Goal: Information Seeking & Learning: Learn about a topic

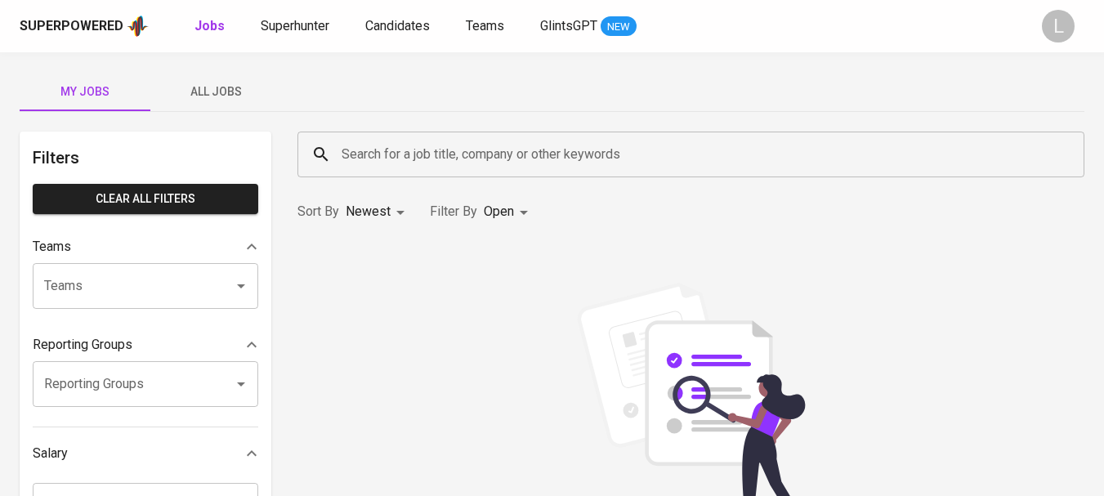
click at [455, 158] on input "Search for a job title, company or other keywords" at bounding box center [695, 154] width 715 height 31
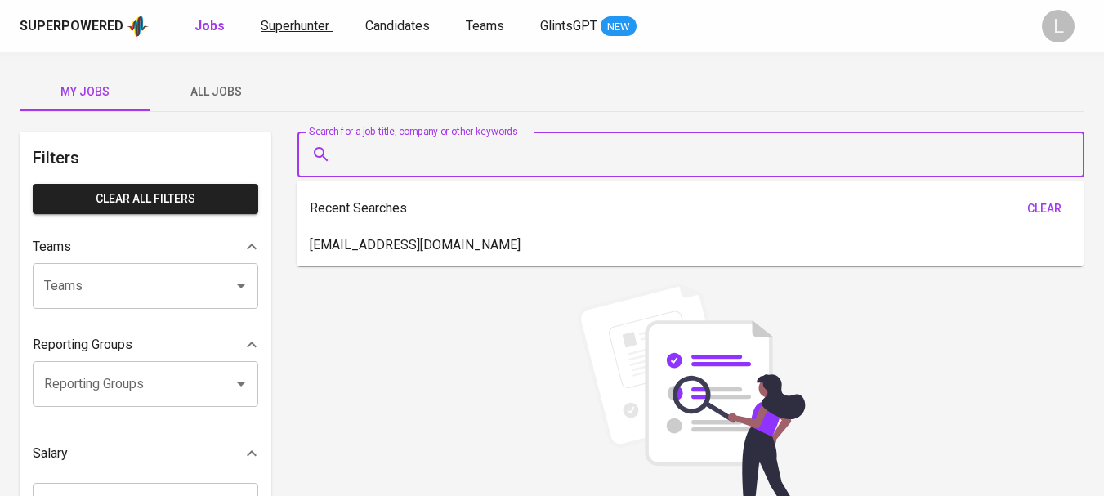
click at [289, 29] on span "Superhunter" at bounding box center [295, 26] width 69 height 16
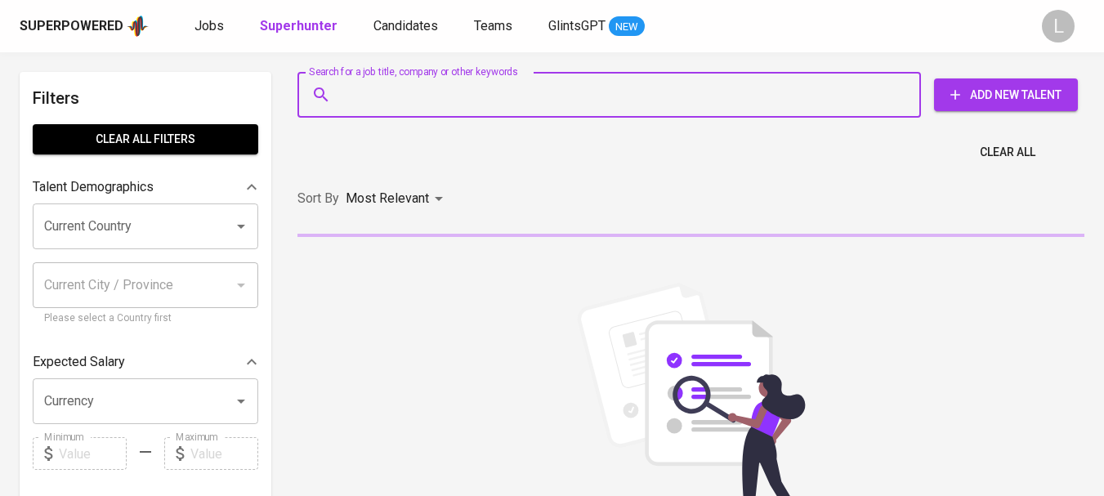
click at [383, 98] on input "Search for a job title, company or other keywords" at bounding box center [614, 94] width 552 height 31
paste input "[EMAIL_ADDRESS][DOMAIN_NAME]"
type input "[EMAIL_ADDRESS][DOMAIN_NAME]"
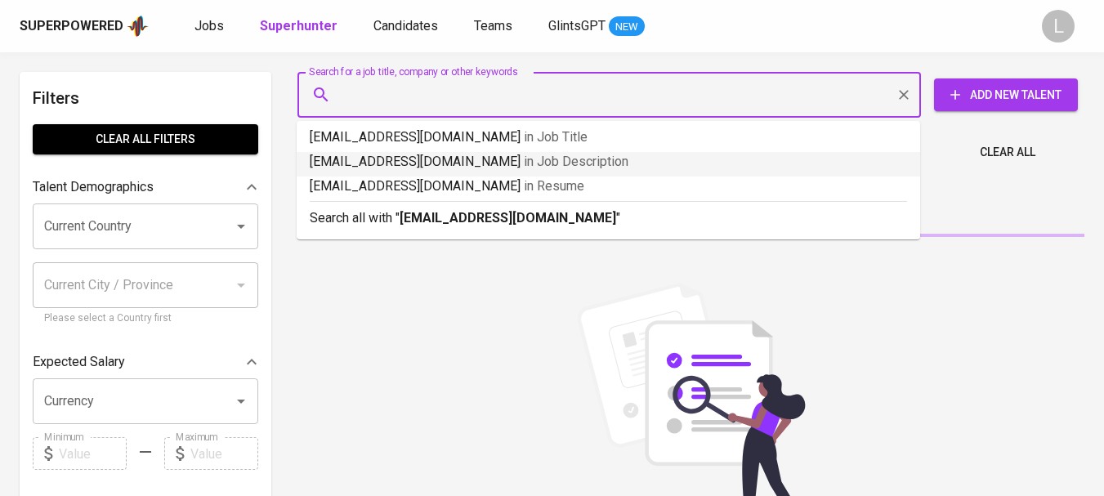
click at [1046, 195] on div "Search for a job title, company or other keywords Search for a job title, compa…" at bounding box center [691, 374] width 807 height 624
click at [527, 217] on div "Sort By Most Relevant MOST_RELEVANT" at bounding box center [691, 199] width 807 height 50
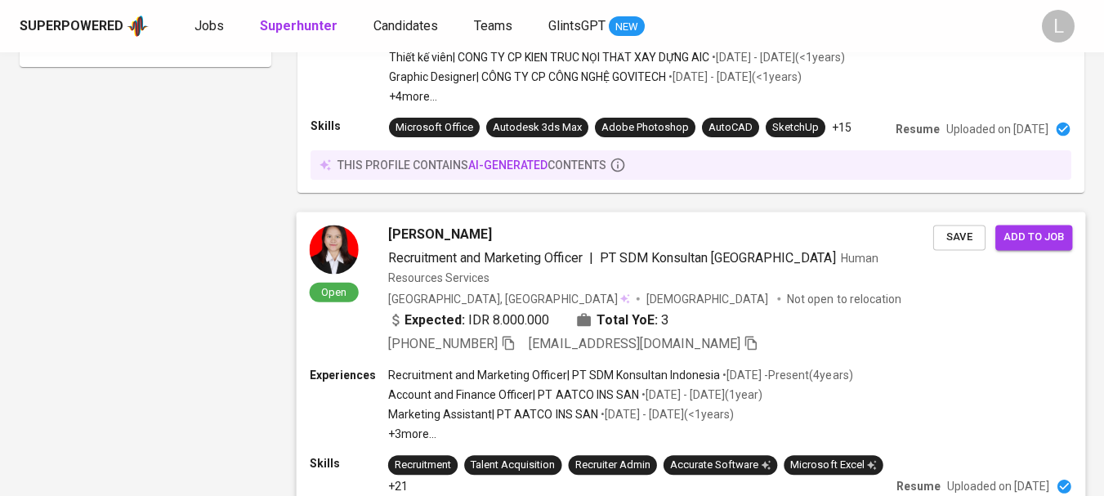
scroll to position [1471, 0]
